Goal: Check status: Check status

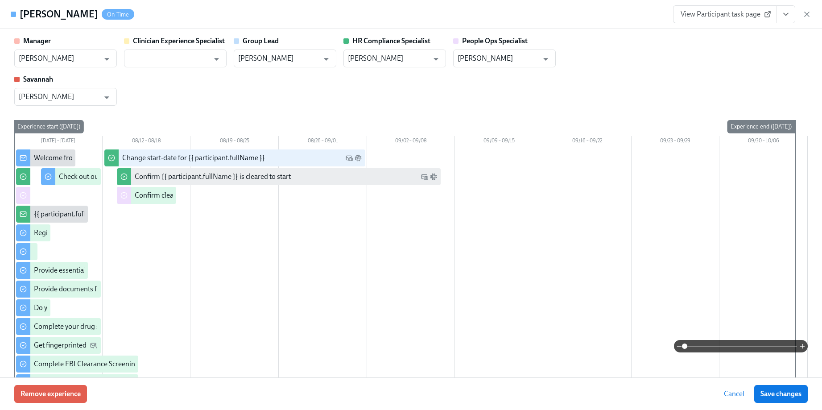
click at [807, 12] on icon "button" at bounding box center [807, 14] width 9 height 9
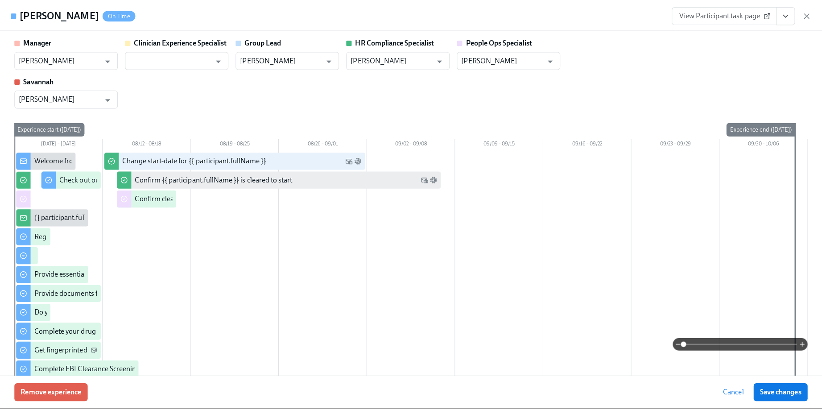
scroll to position [0, 11621]
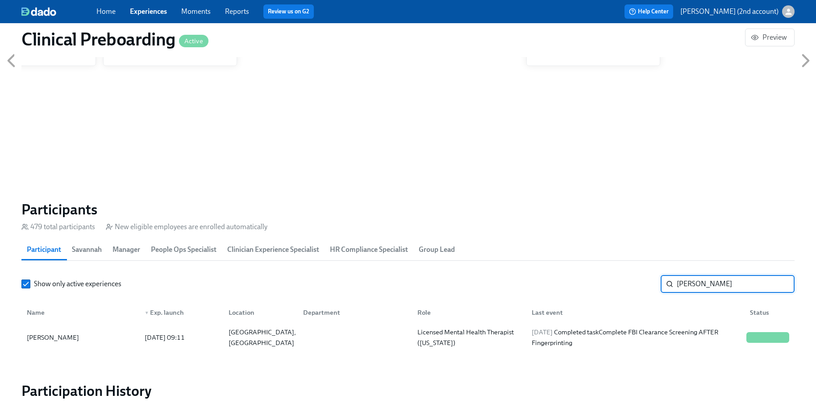
drag, startPoint x: 729, startPoint y: 281, endPoint x: 610, endPoint y: 277, distance: 118.8
click at [610, 277] on div "Show only active experiences [PERSON_NAME] ​" at bounding box center [407, 284] width 773 height 18
paste input "[PERSON_NAME]"
type input "[PERSON_NAME]"
click at [624, 340] on div "[DATE] Completed task Get fingerprinted" at bounding box center [589, 337] width 123 height 11
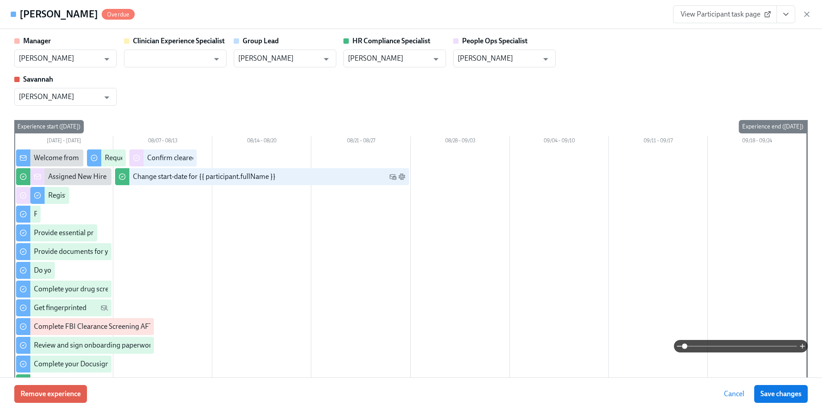
click at [784, 15] on icon "View task page" at bounding box center [786, 14] width 9 height 9
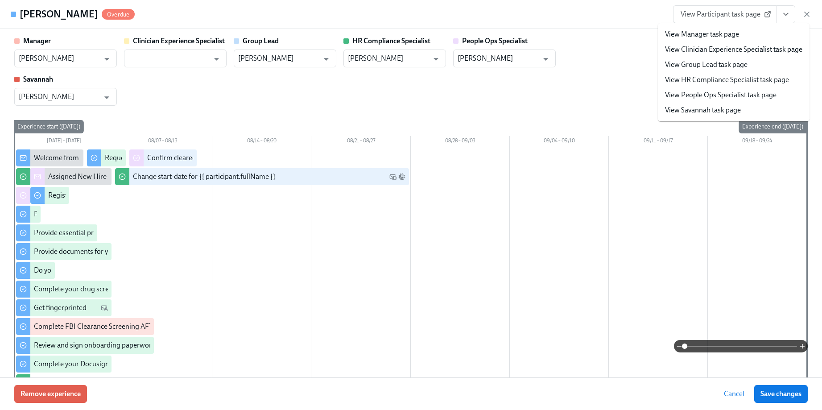
click at [737, 99] on link "View People Ops Specialist task page" at bounding box center [721, 95] width 112 height 10
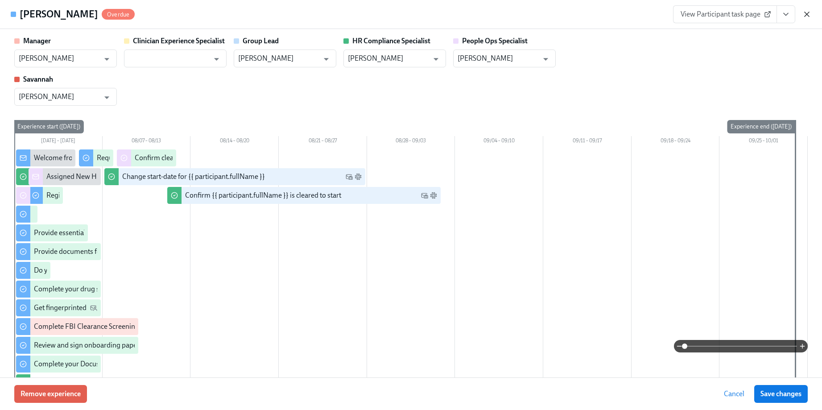
click at [807, 11] on icon "button" at bounding box center [807, 14] width 9 height 9
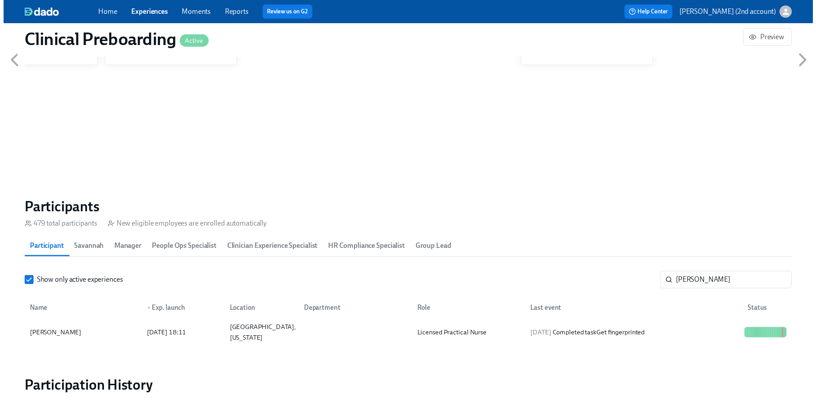
scroll to position [0, 11621]
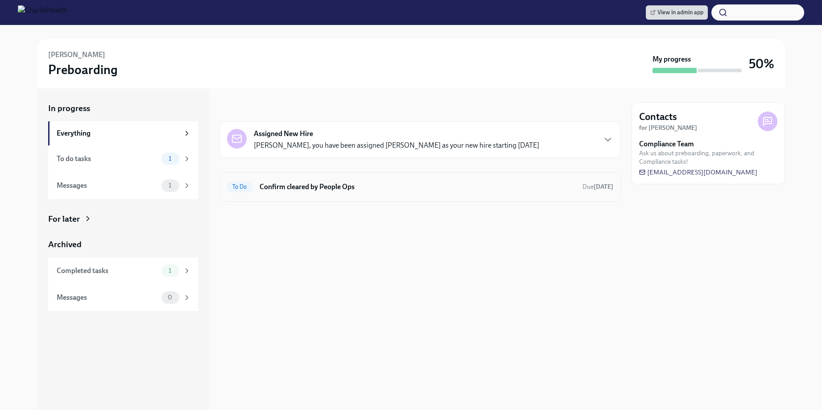
click at [291, 191] on h6 "Confirm cleared by People Ops" at bounding box center [418, 187] width 316 height 10
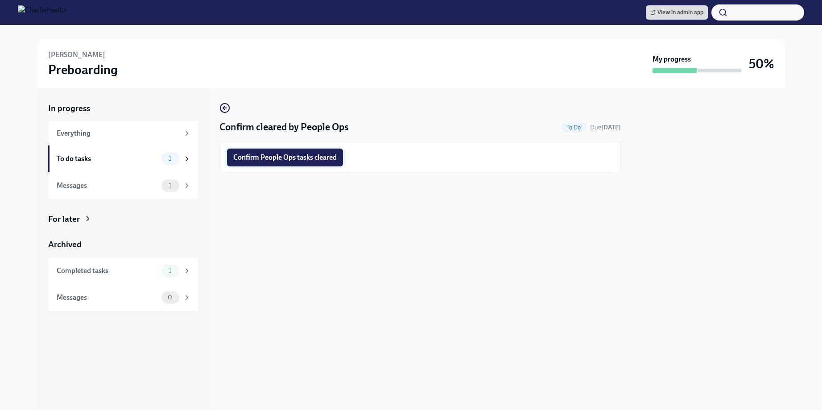
click at [283, 158] on span "Confirm People Ops tasks cleared" at bounding box center [285, 157] width 104 height 9
